Goal: Navigation & Orientation: Find specific page/section

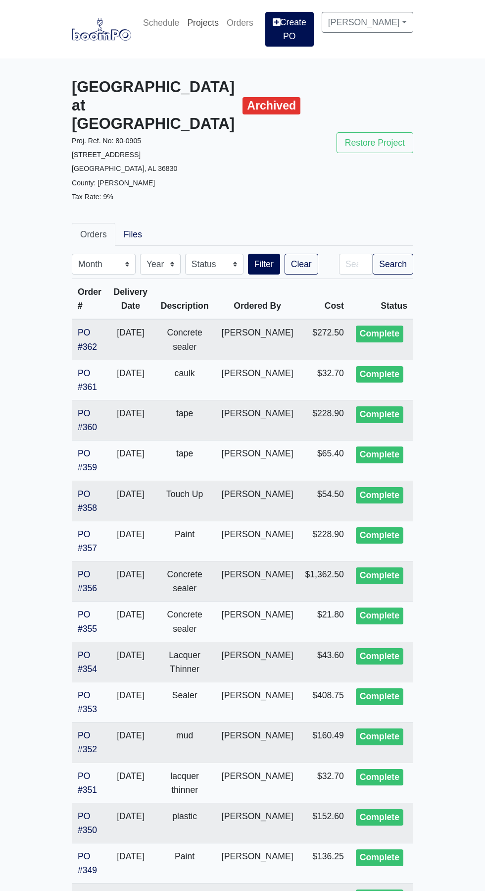
click at [207, 24] on link "Projects" at bounding box center [203, 23] width 40 height 22
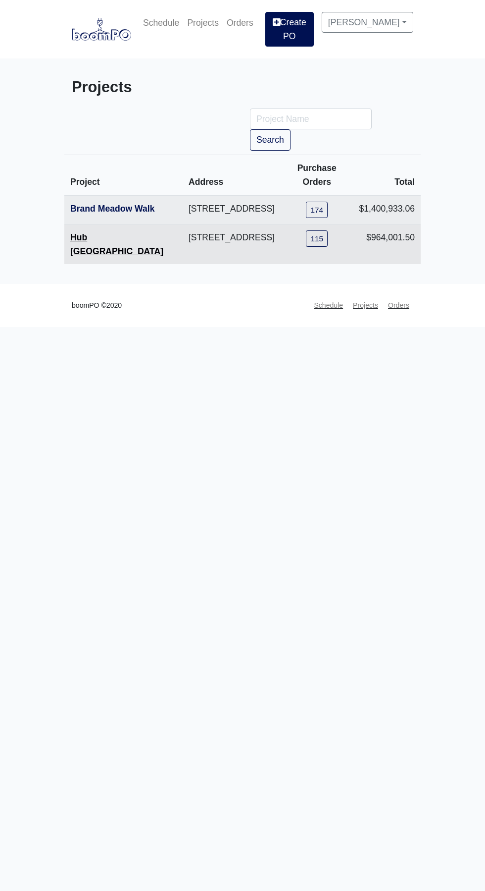
click at [117, 243] on link "Hub [GEOGRAPHIC_DATA]" at bounding box center [116, 244] width 93 height 24
